Goal: Task Accomplishment & Management: Use online tool/utility

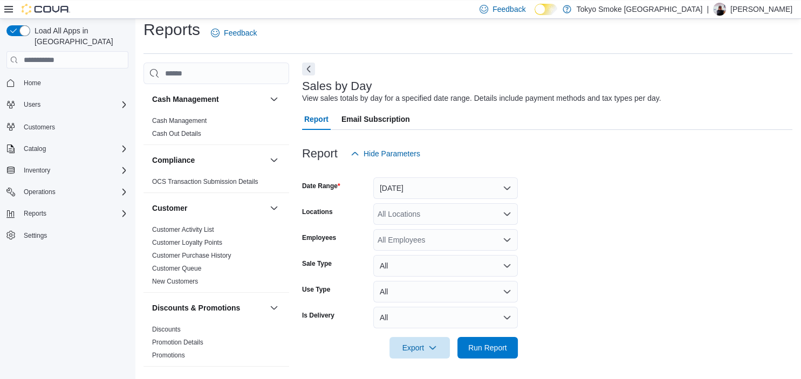
scroll to position [9, 0]
click at [408, 188] on button "[DATE]" at bounding box center [445, 188] width 145 height 22
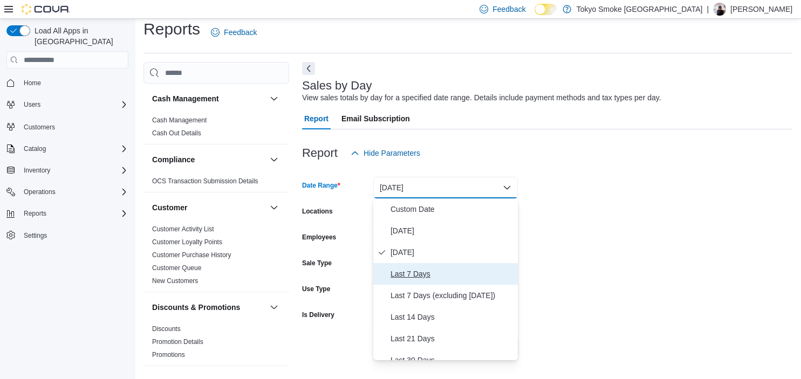
click at [422, 274] on span "Last 7 Days" at bounding box center [452, 274] width 123 height 13
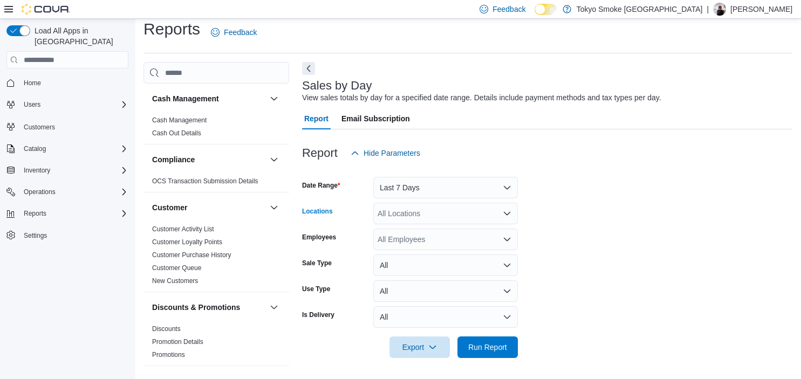
click at [411, 217] on div "All Locations" at bounding box center [445, 214] width 145 height 22
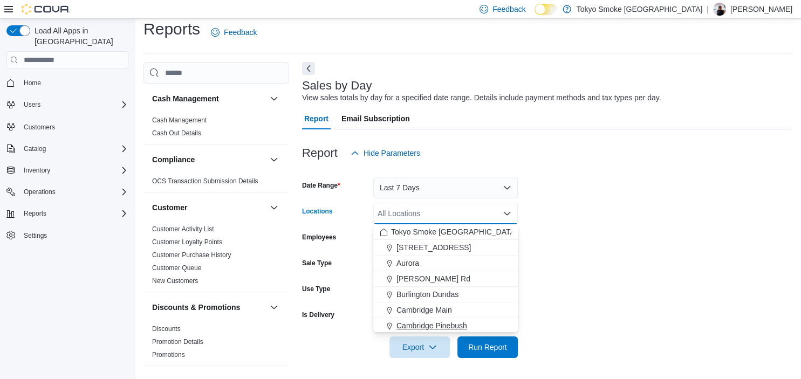
click at [423, 327] on span "Cambridge Pinebush" at bounding box center [432, 325] width 71 height 11
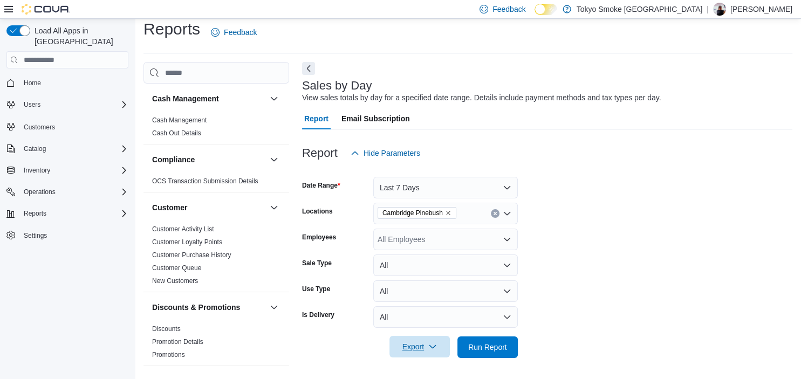
click at [424, 347] on span "Export" at bounding box center [419, 347] width 47 height 22
click at [418, 278] on span "Export to Excel" at bounding box center [421, 281] width 49 height 9
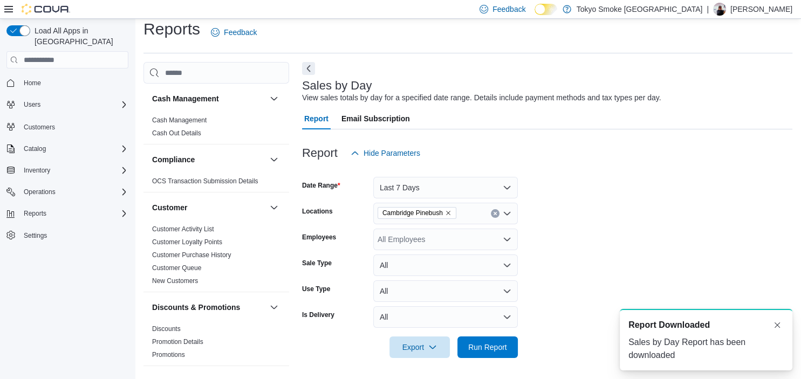
scroll to position [0, 0]
